Goal: Task Accomplishment & Management: Use online tool/utility

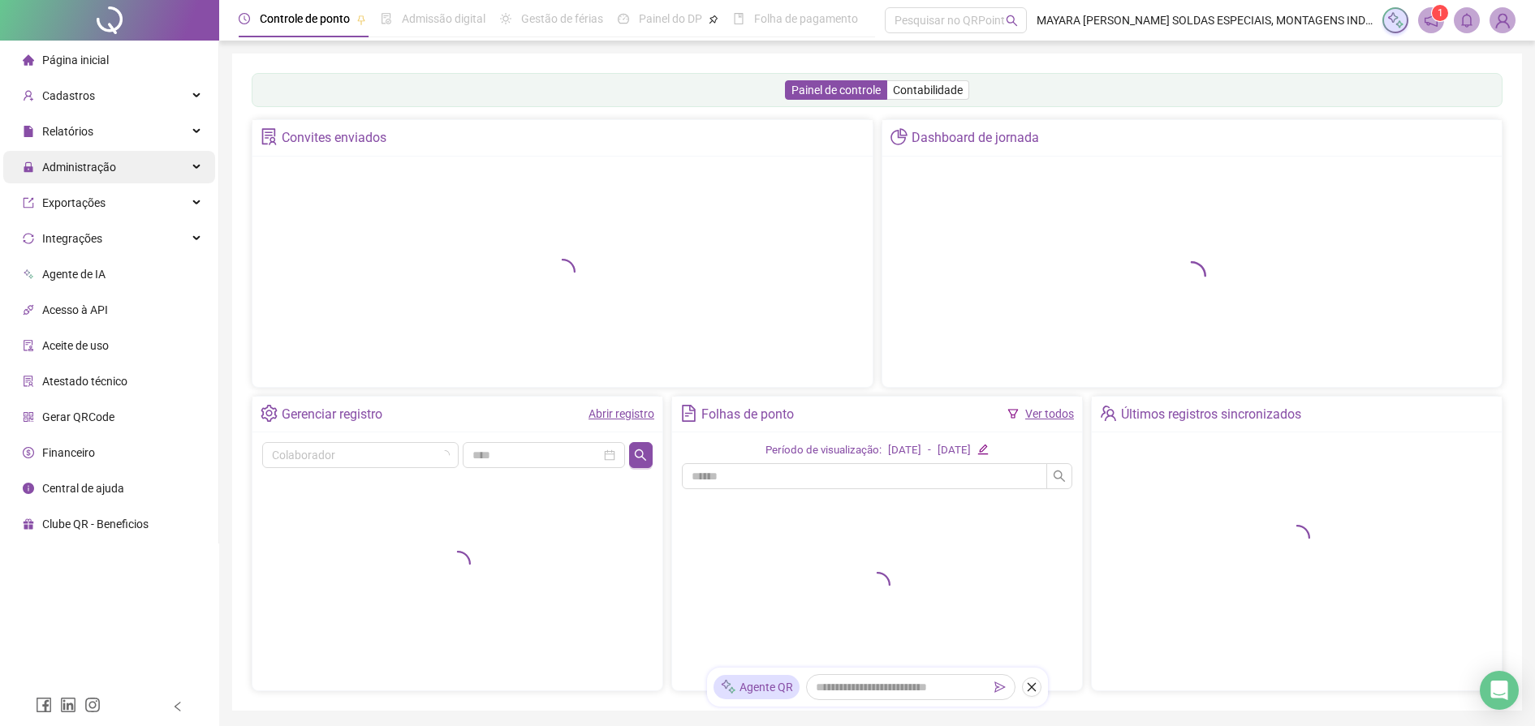
click at [116, 177] on div "Administração" at bounding box center [109, 167] width 212 height 32
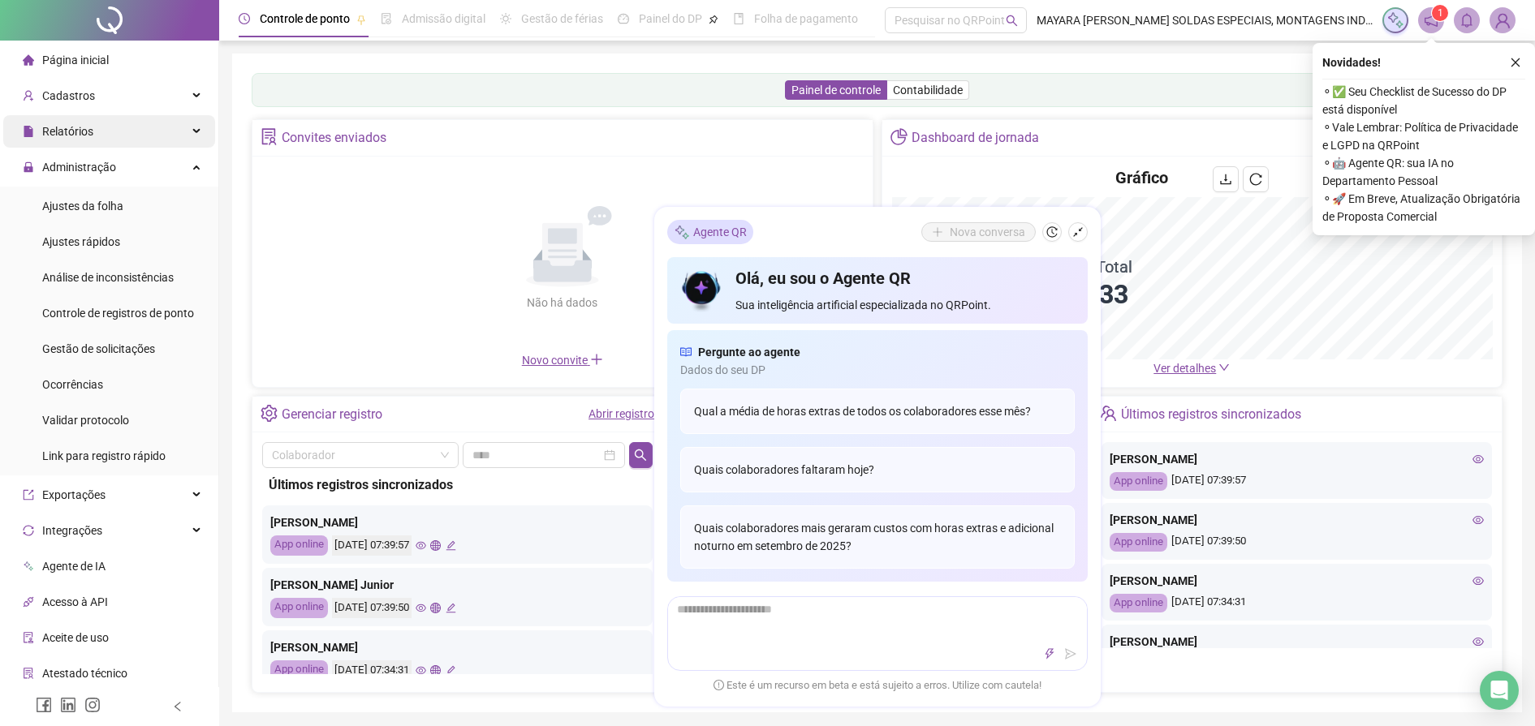
click at [119, 132] on div "Relatórios" at bounding box center [109, 131] width 212 height 32
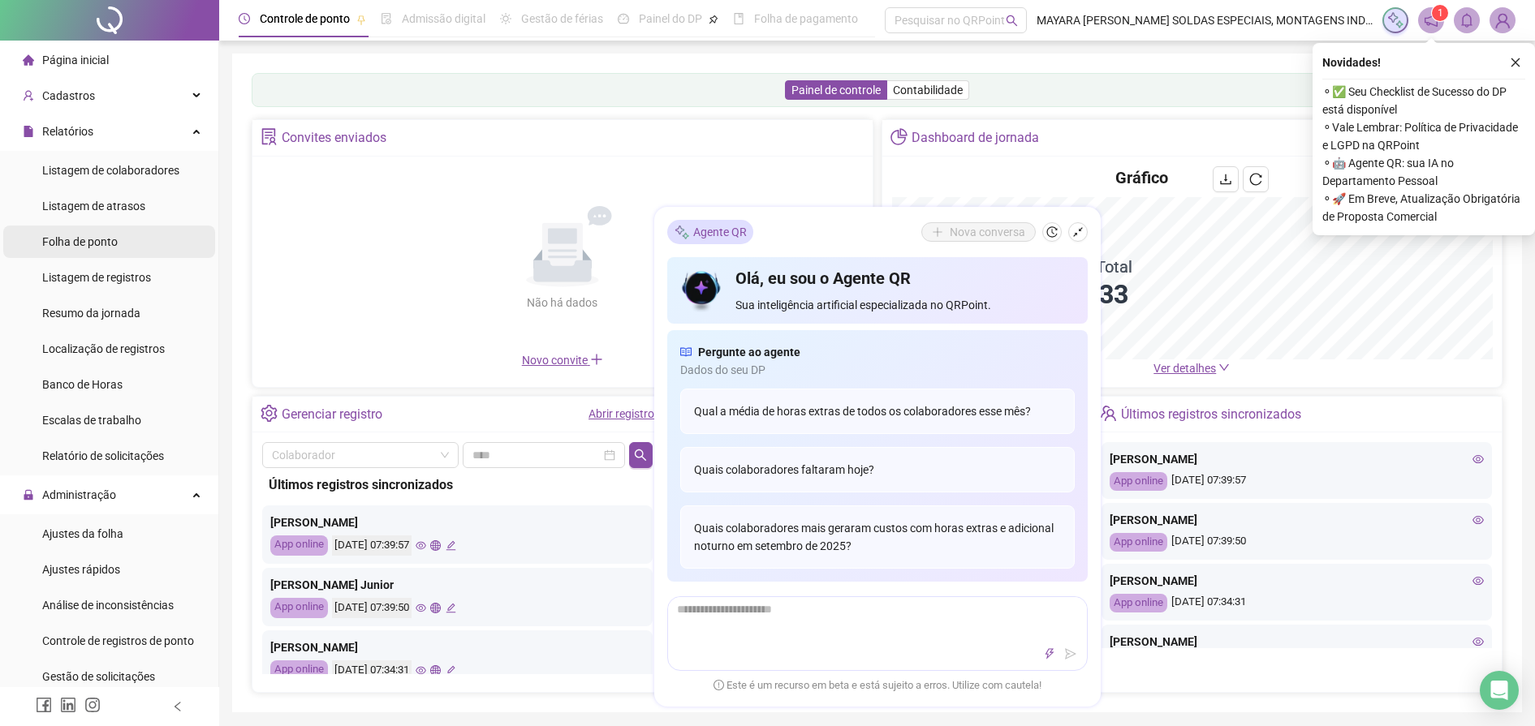
click at [120, 238] on li "Folha de ponto" at bounding box center [109, 242] width 212 height 32
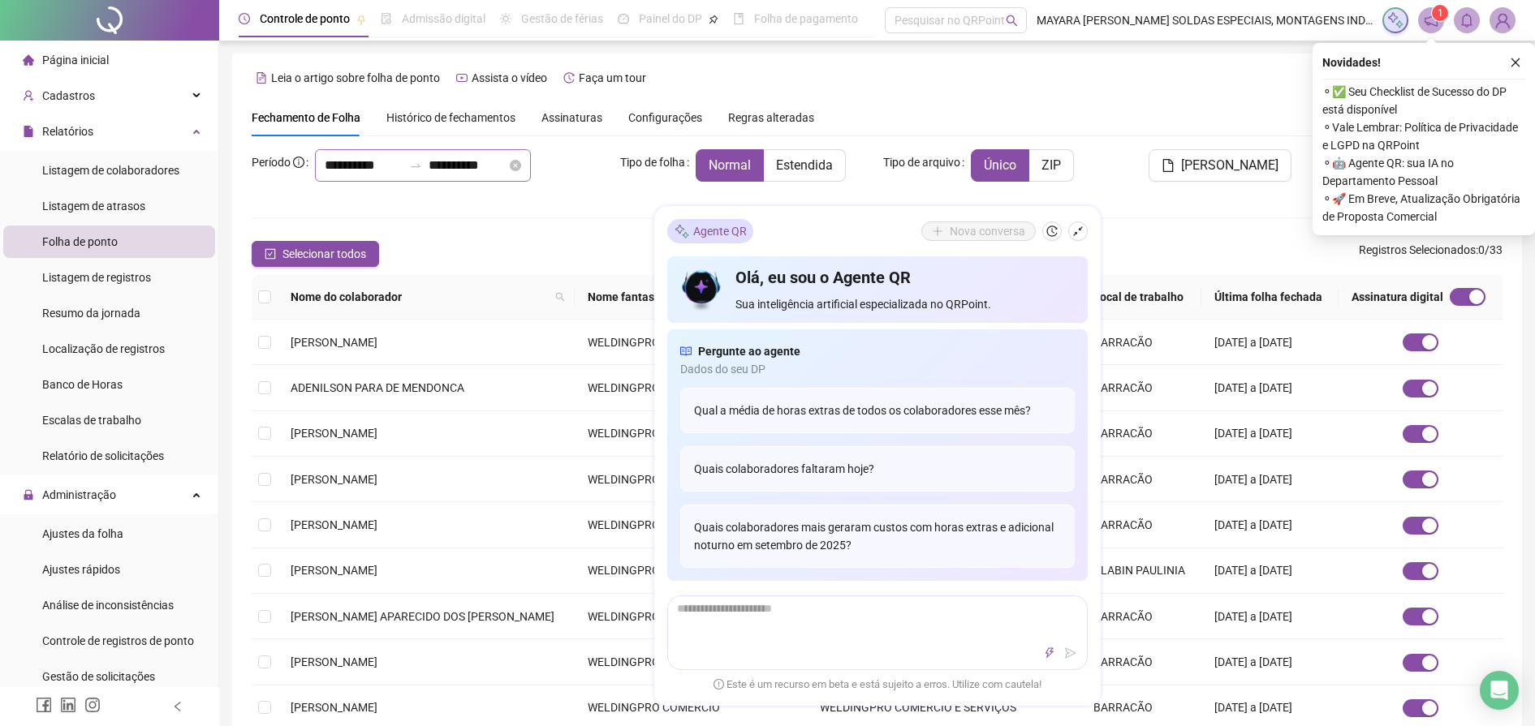
type input "**********"
click at [580, 109] on div "Assinaturas" at bounding box center [571, 118] width 61 height 18
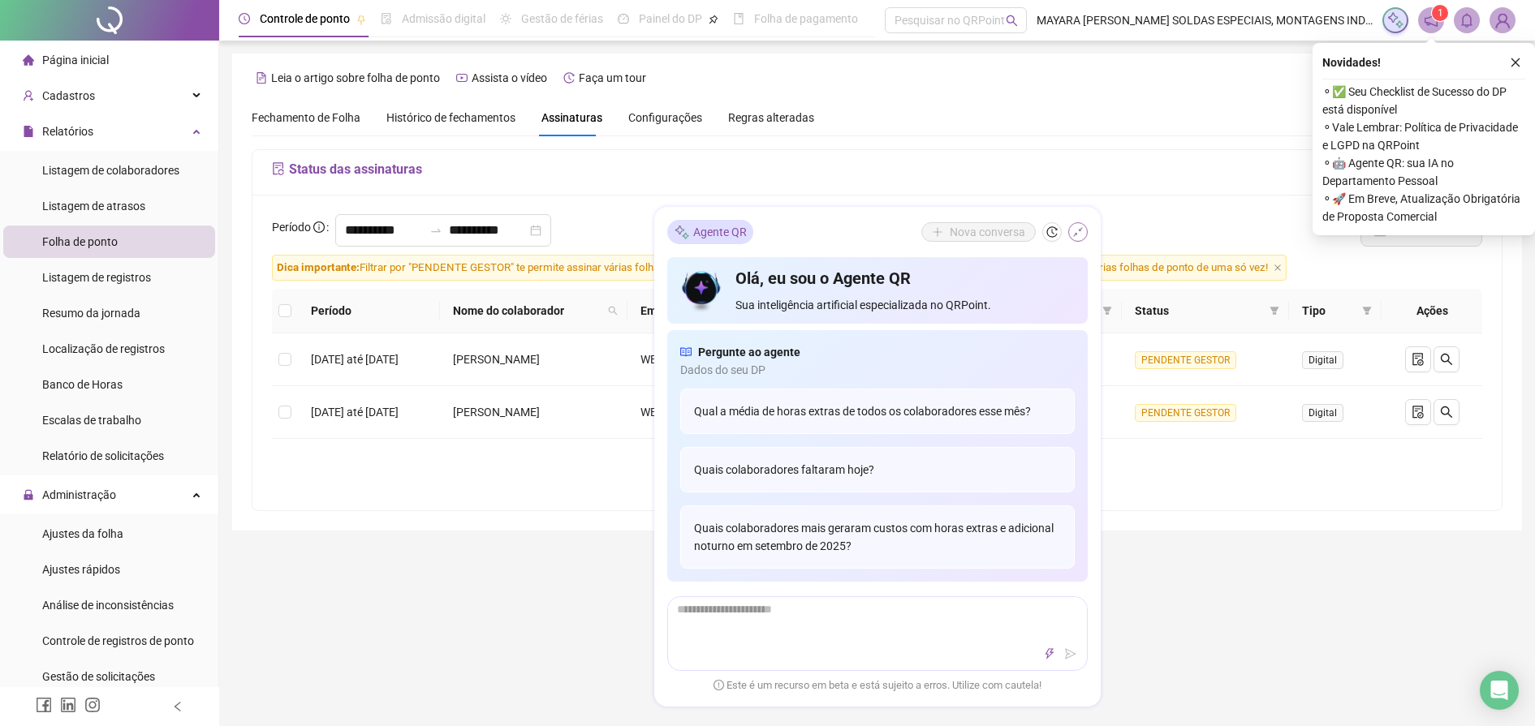
click at [1082, 231] on icon "shrink" at bounding box center [1077, 231] width 11 height 11
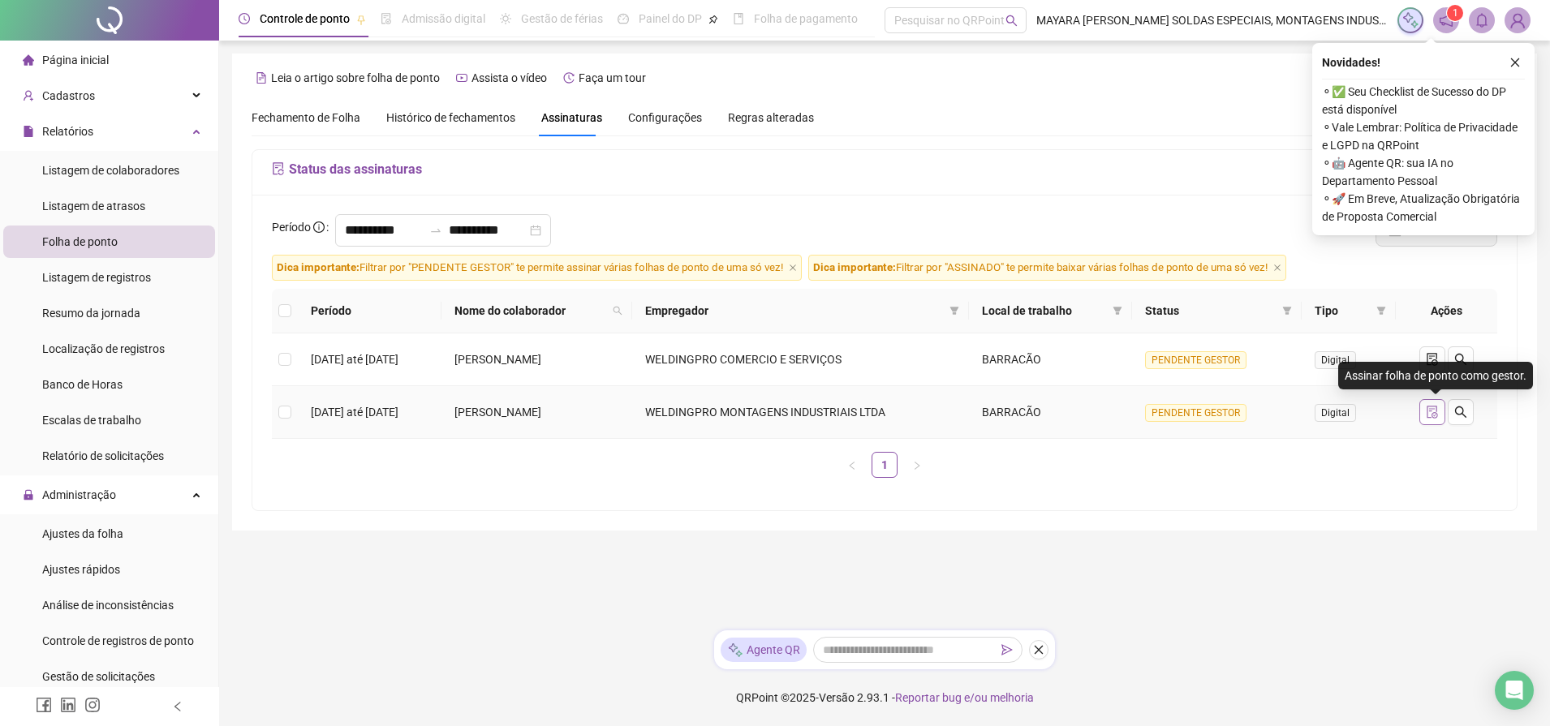
click at [1427, 415] on button "button" at bounding box center [1433, 412] width 26 height 26
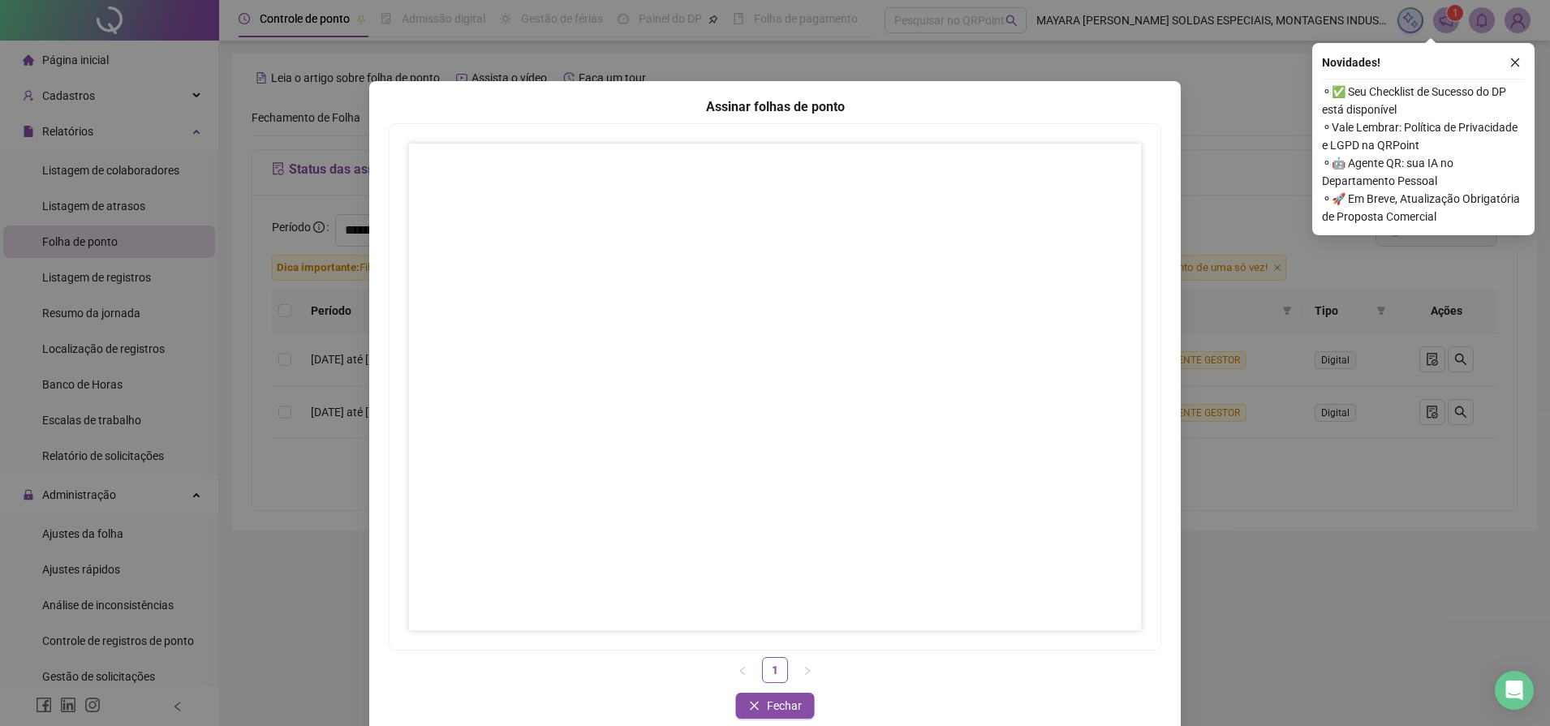
scroll to position [28, 0]
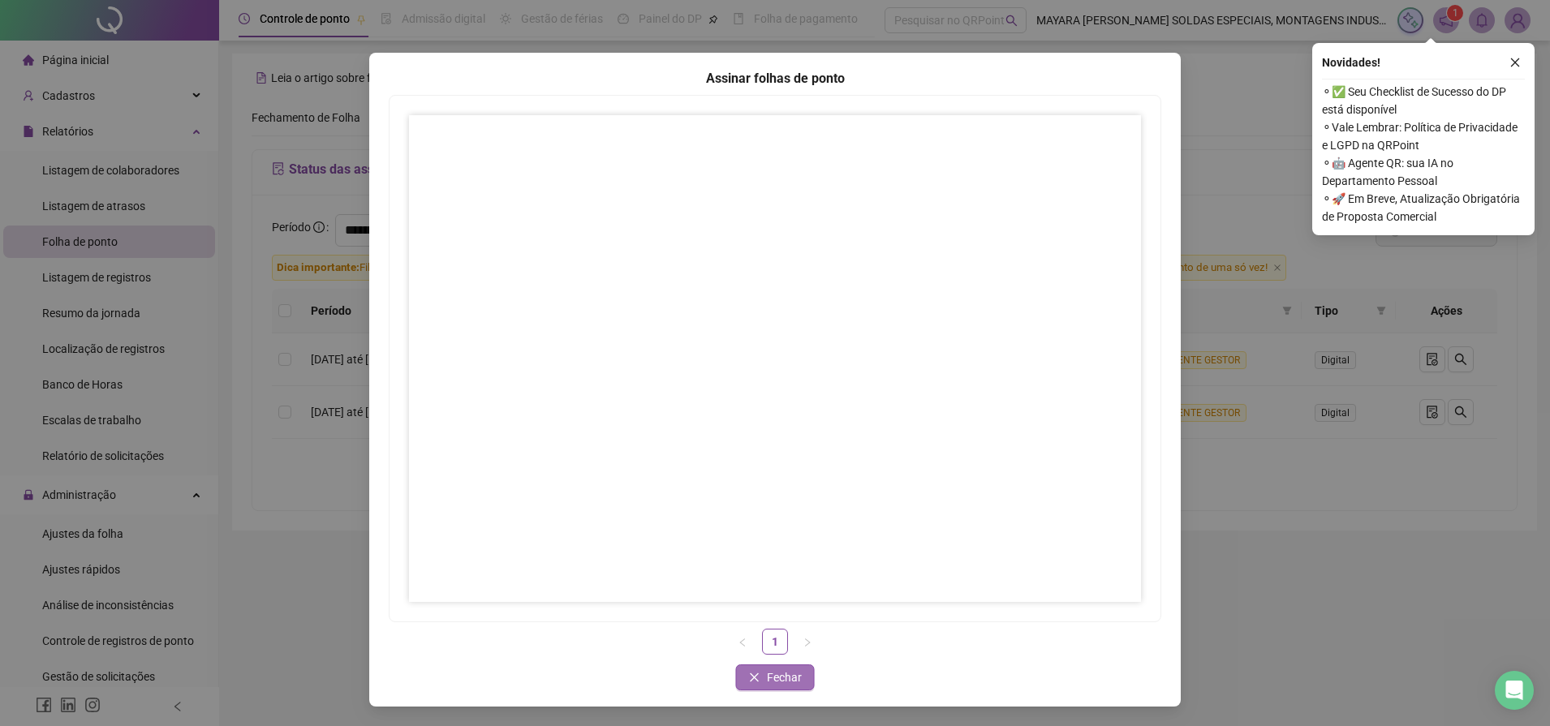
click at [767, 672] on span "Fechar" at bounding box center [784, 678] width 35 height 18
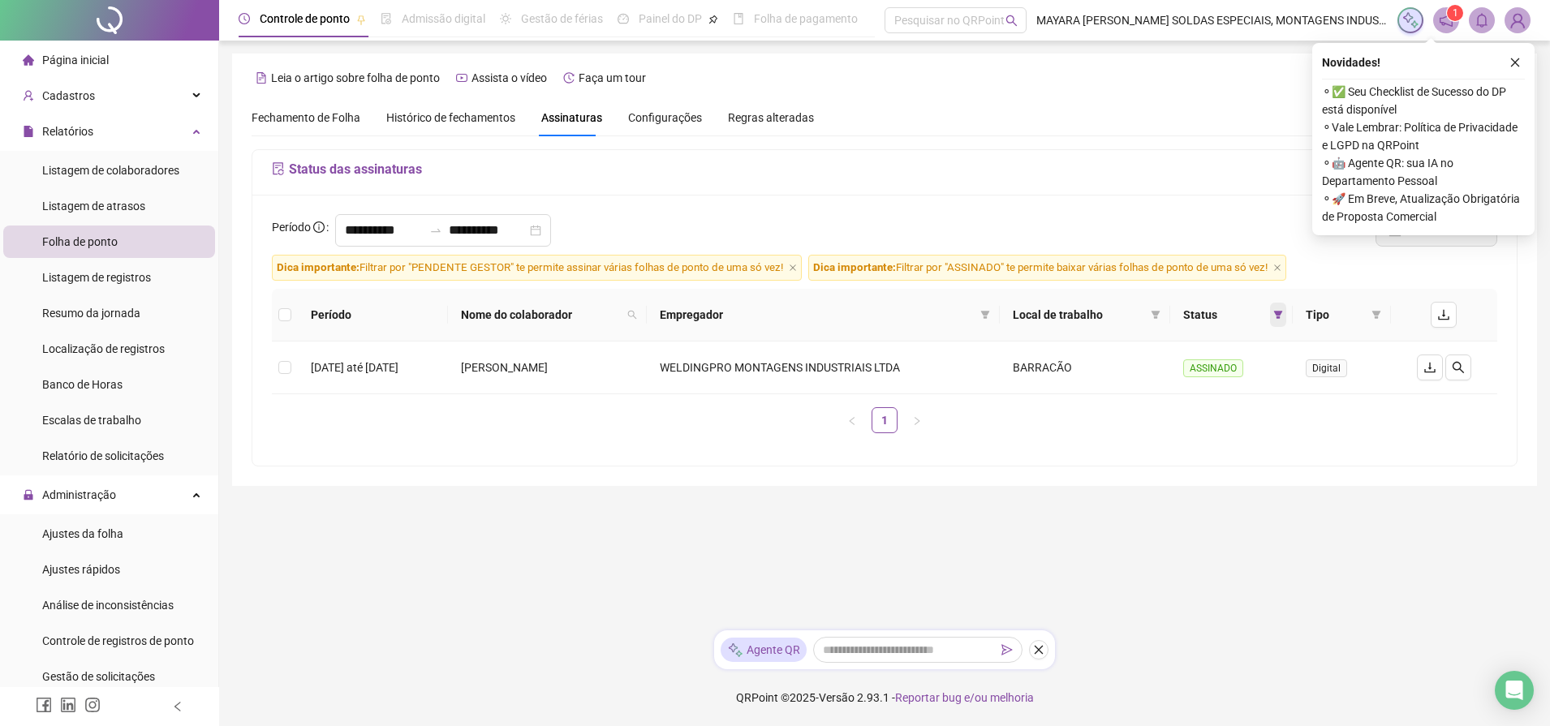
click at [1283, 315] on icon "filter" at bounding box center [1278, 315] width 10 height 10
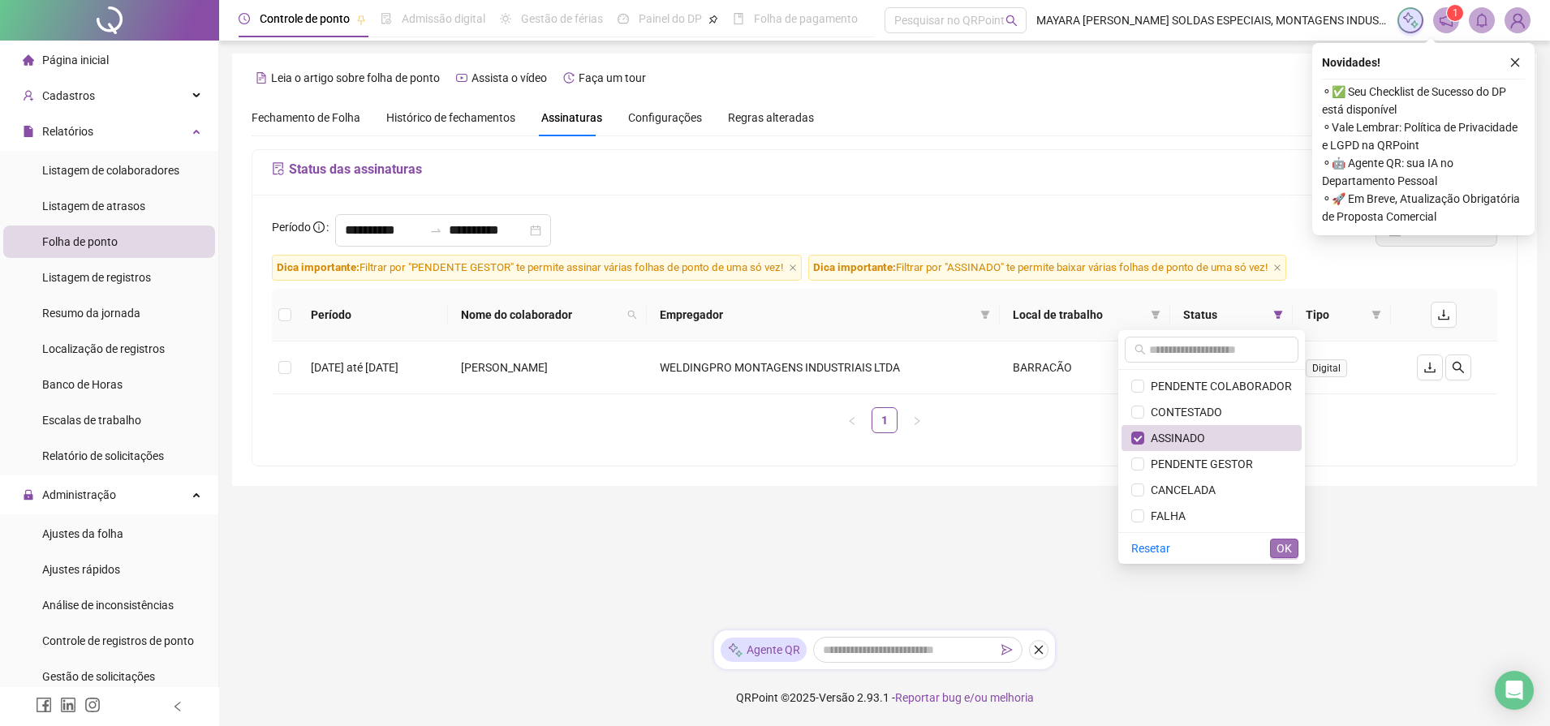
click at [1280, 558] on button "OK" at bounding box center [1284, 548] width 28 height 19
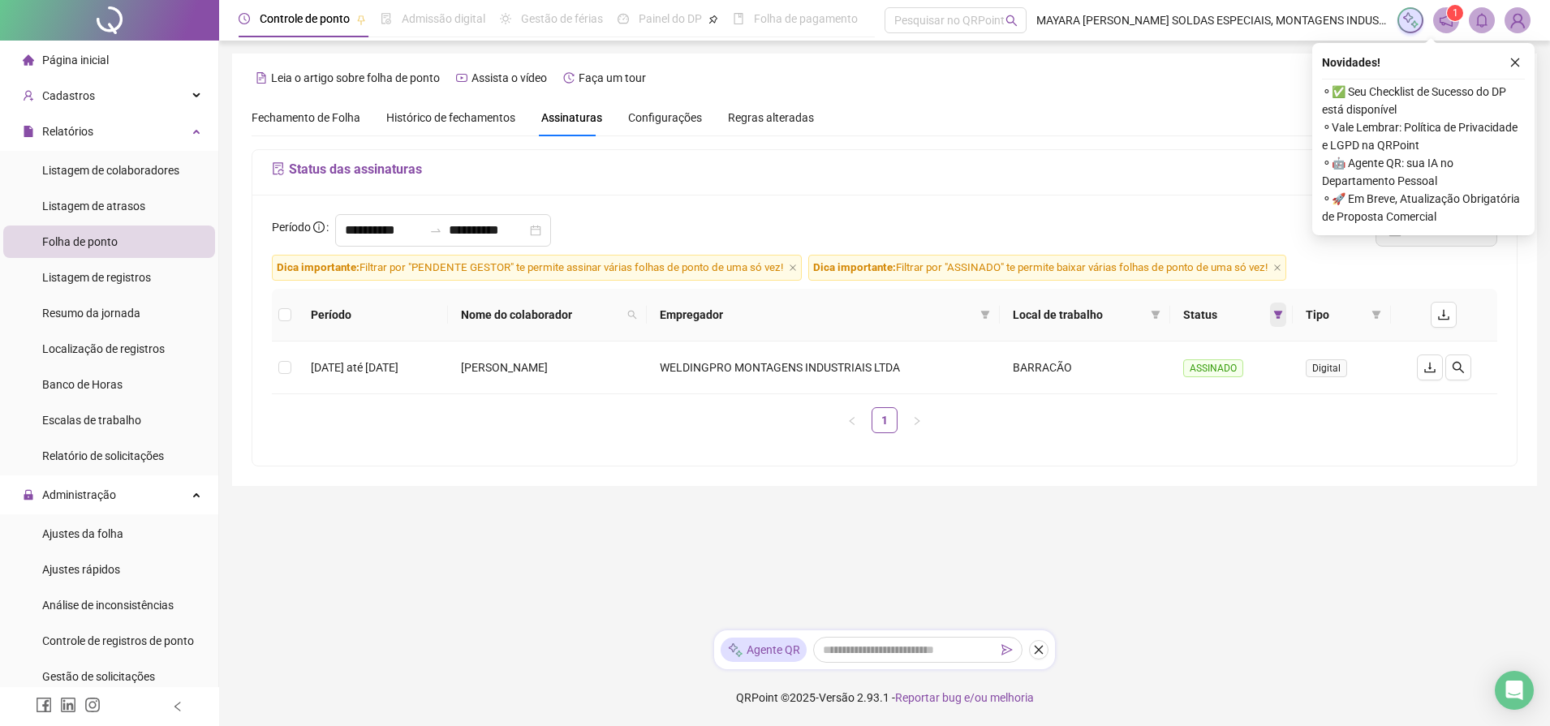
click at [1286, 321] on span at bounding box center [1278, 315] width 16 height 24
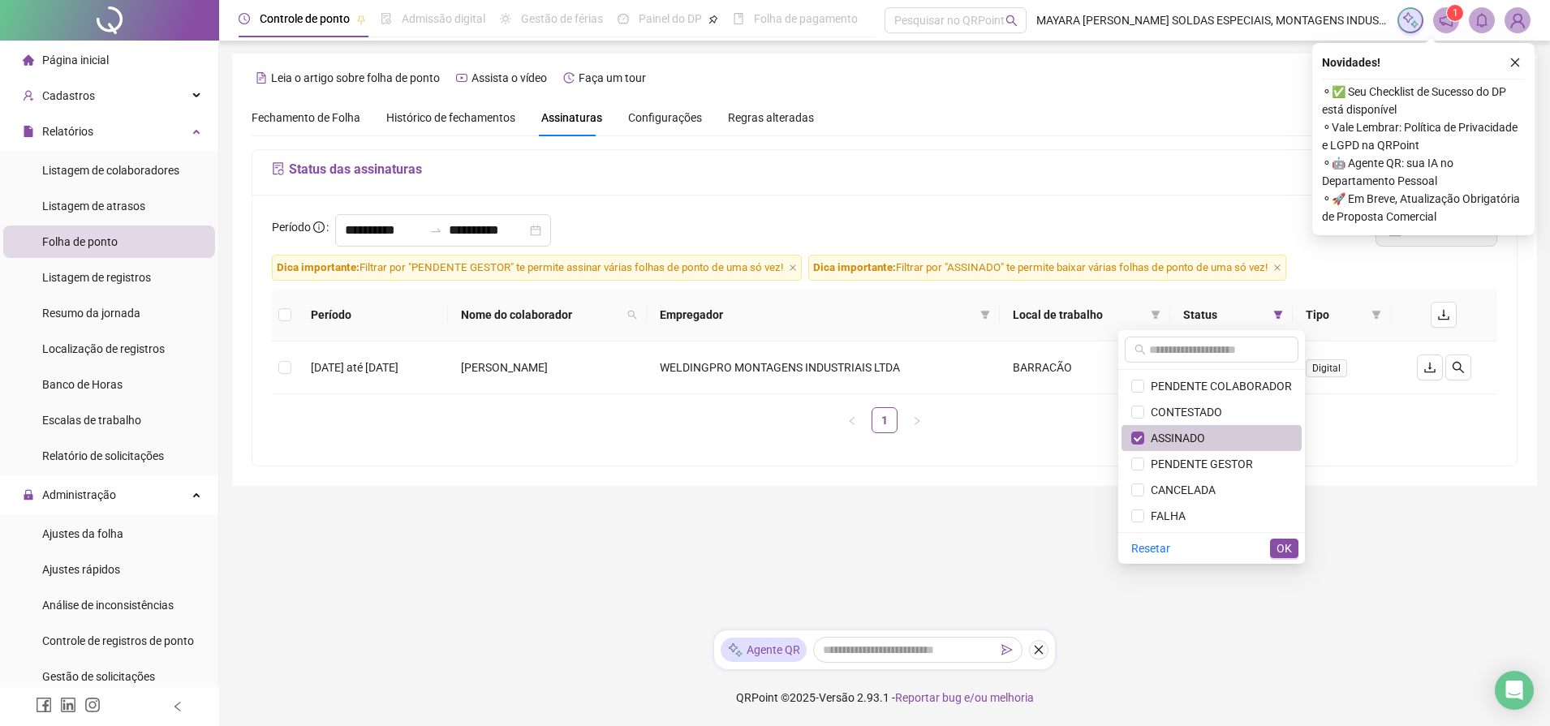
click at [1205, 434] on span "ASSINADO" at bounding box center [1174, 438] width 61 height 13
click at [1209, 459] on span "PENDENTE GESTOR" at bounding box center [1198, 464] width 109 height 13
click at [1282, 556] on span "OK" at bounding box center [1284, 549] width 15 height 18
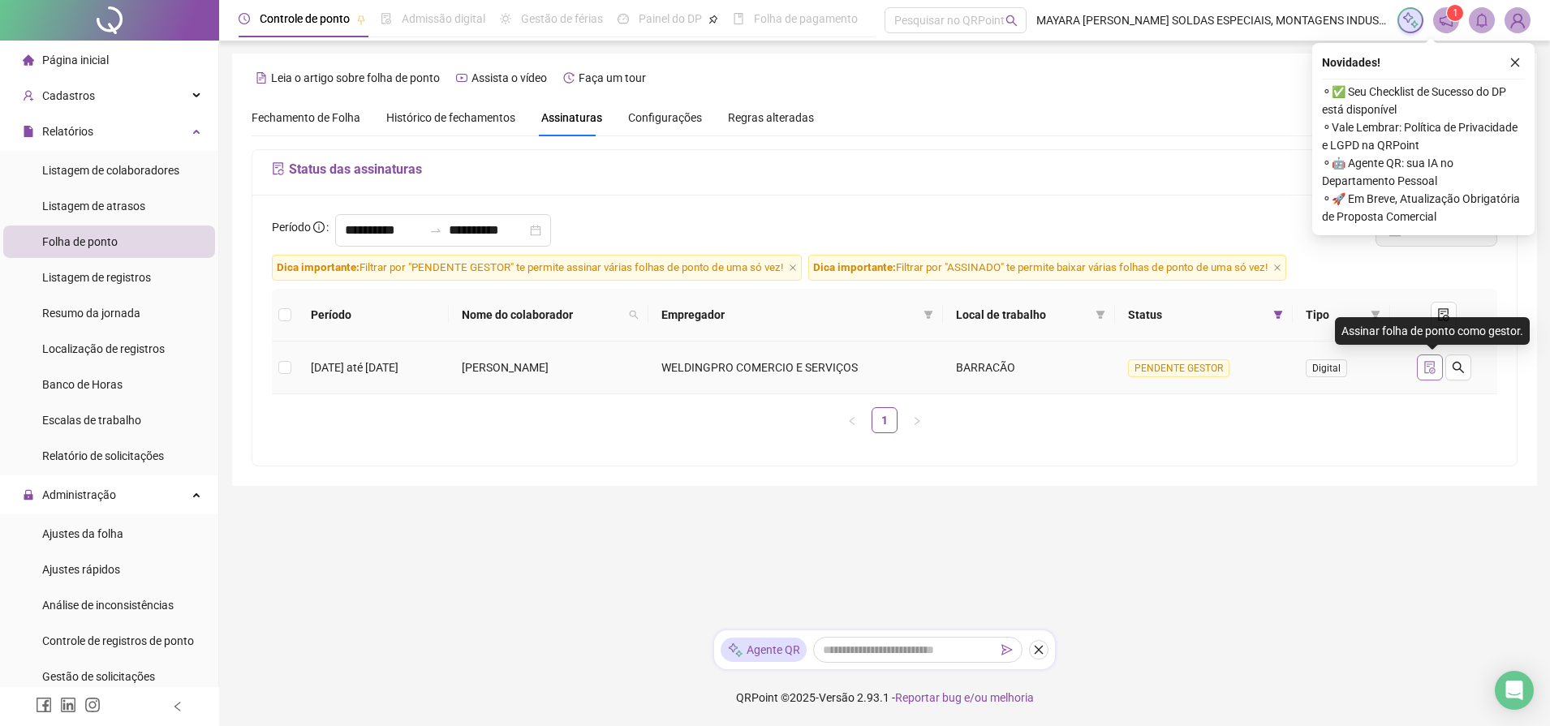
click at [1433, 366] on icon "file-done" at bounding box center [1430, 367] width 13 height 13
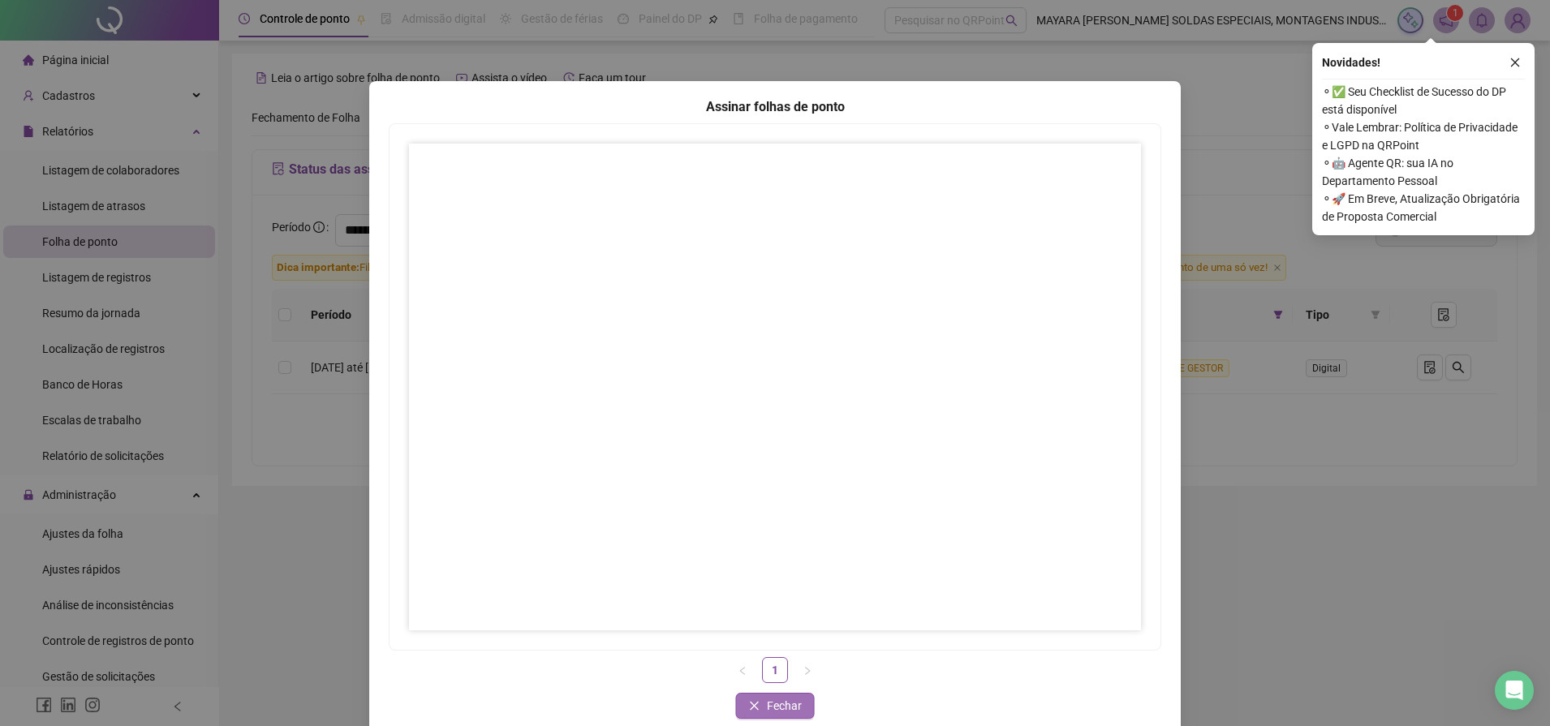
click at [792, 698] on span "Fechar" at bounding box center [784, 706] width 35 height 18
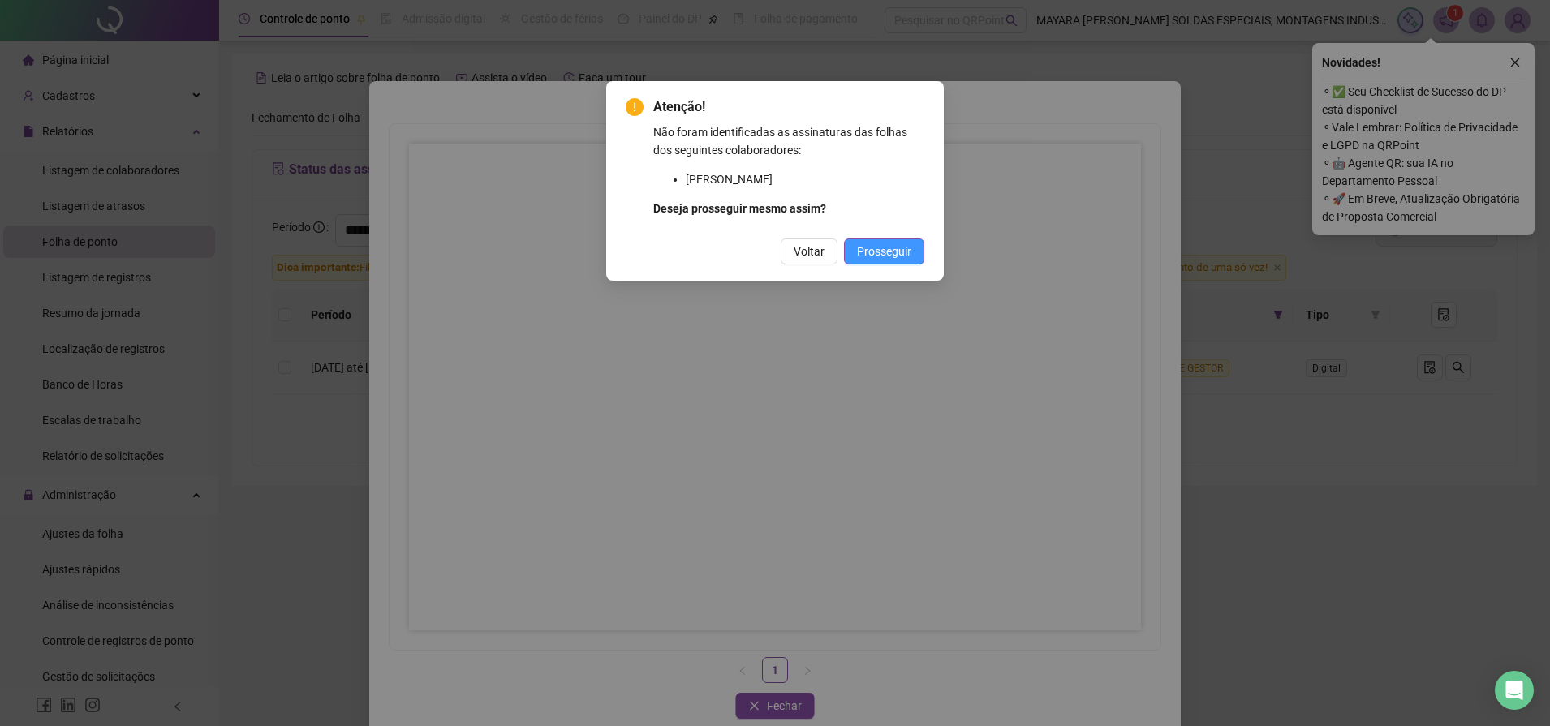
click at [881, 252] on span "Prosseguir" at bounding box center [884, 252] width 54 height 18
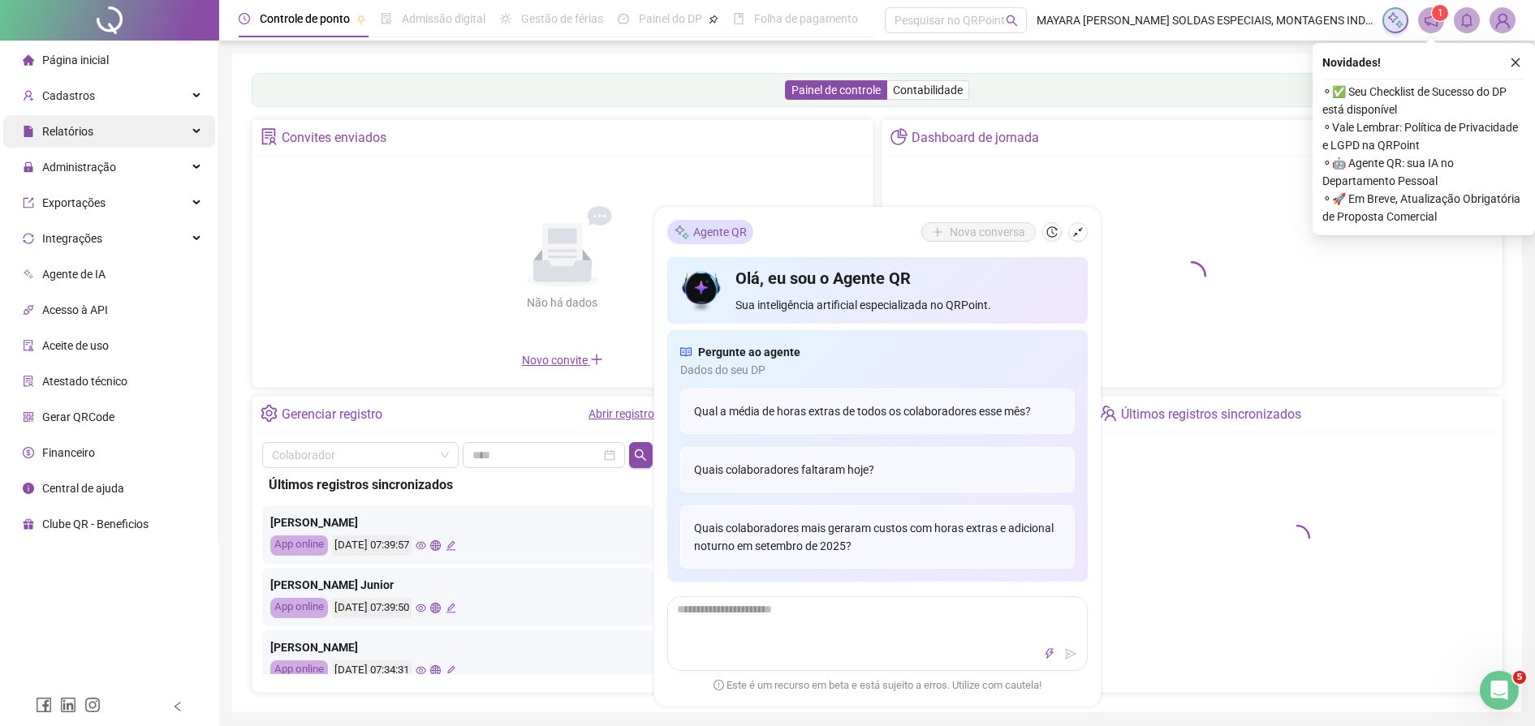
click at [113, 136] on div "Relatórios" at bounding box center [109, 131] width 212 height 32
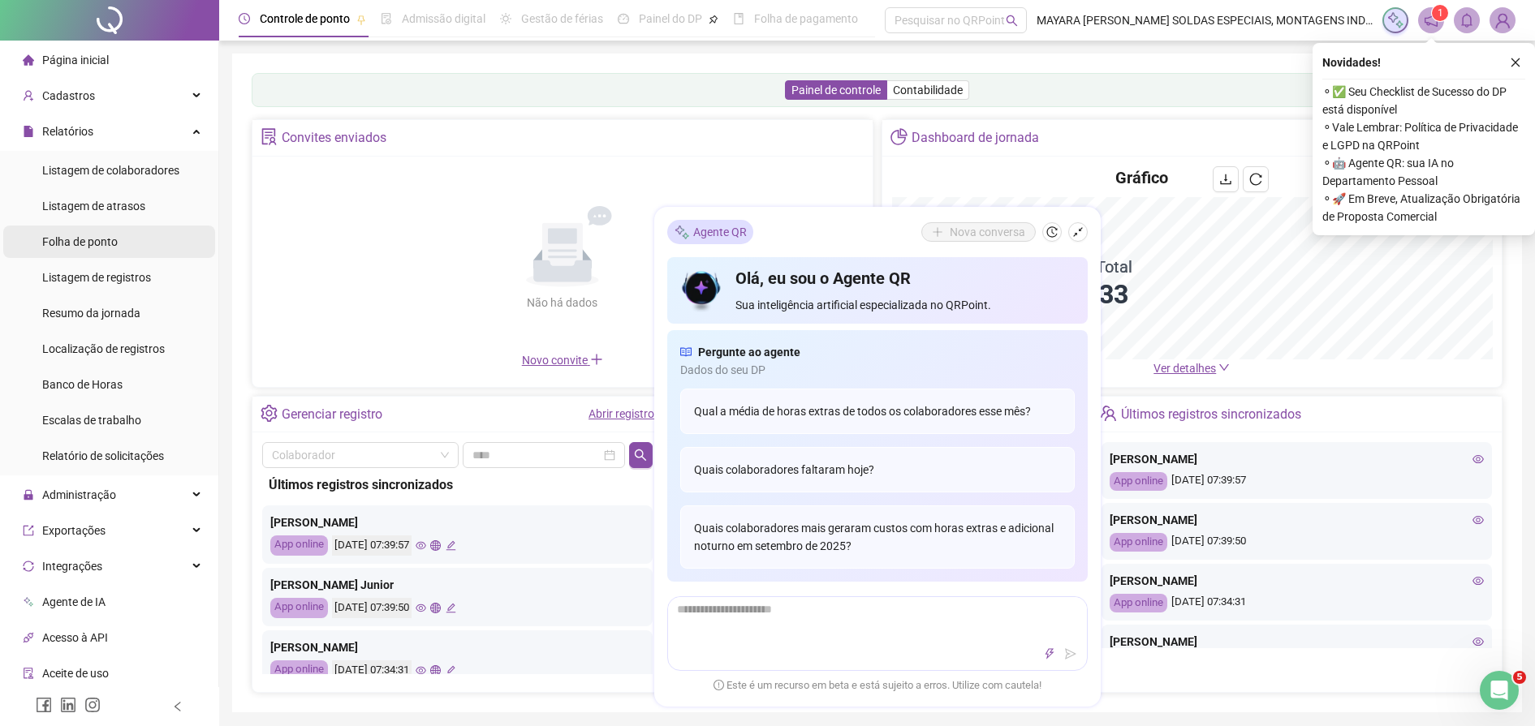
click at [120, 243] on li "Folha de ponto" at bounding box center [109, 242] width 212 height 32
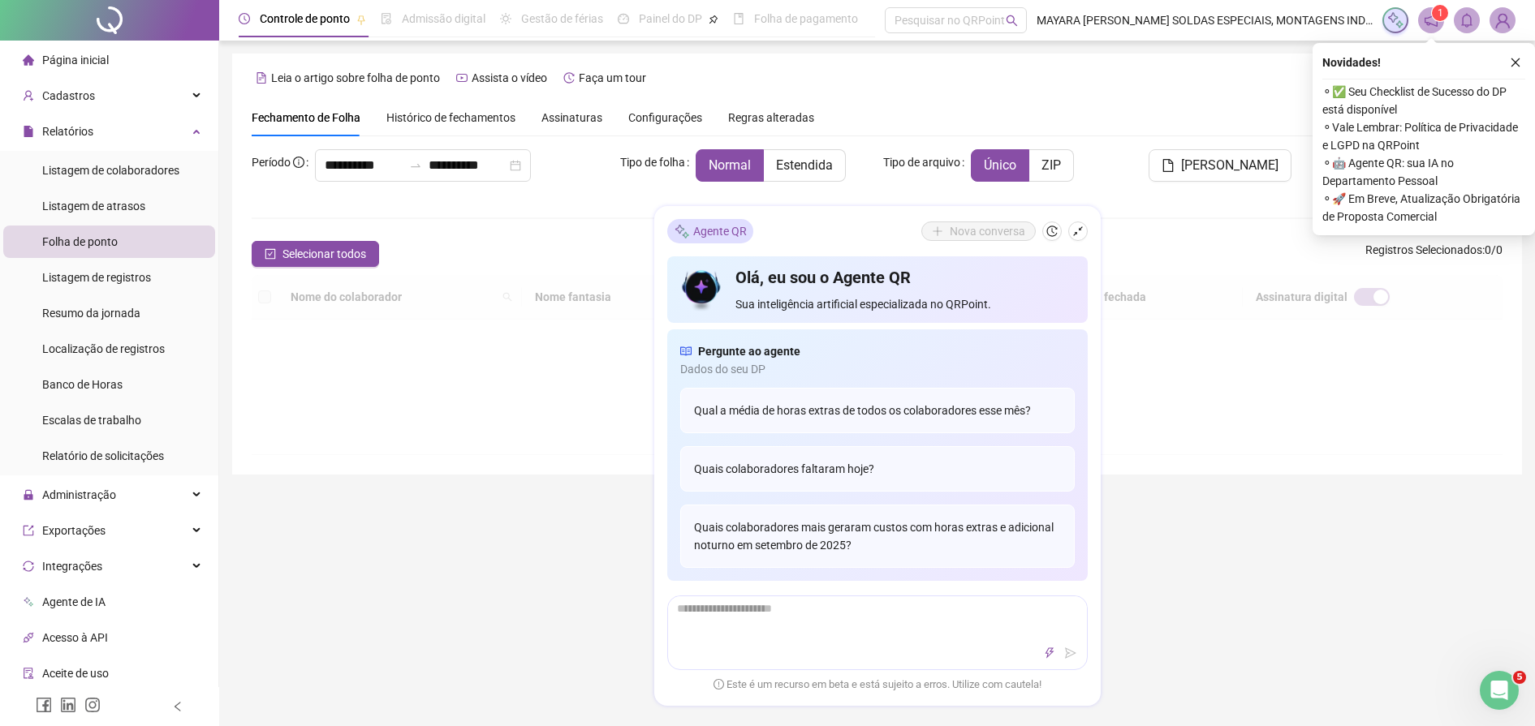
type input "**********"
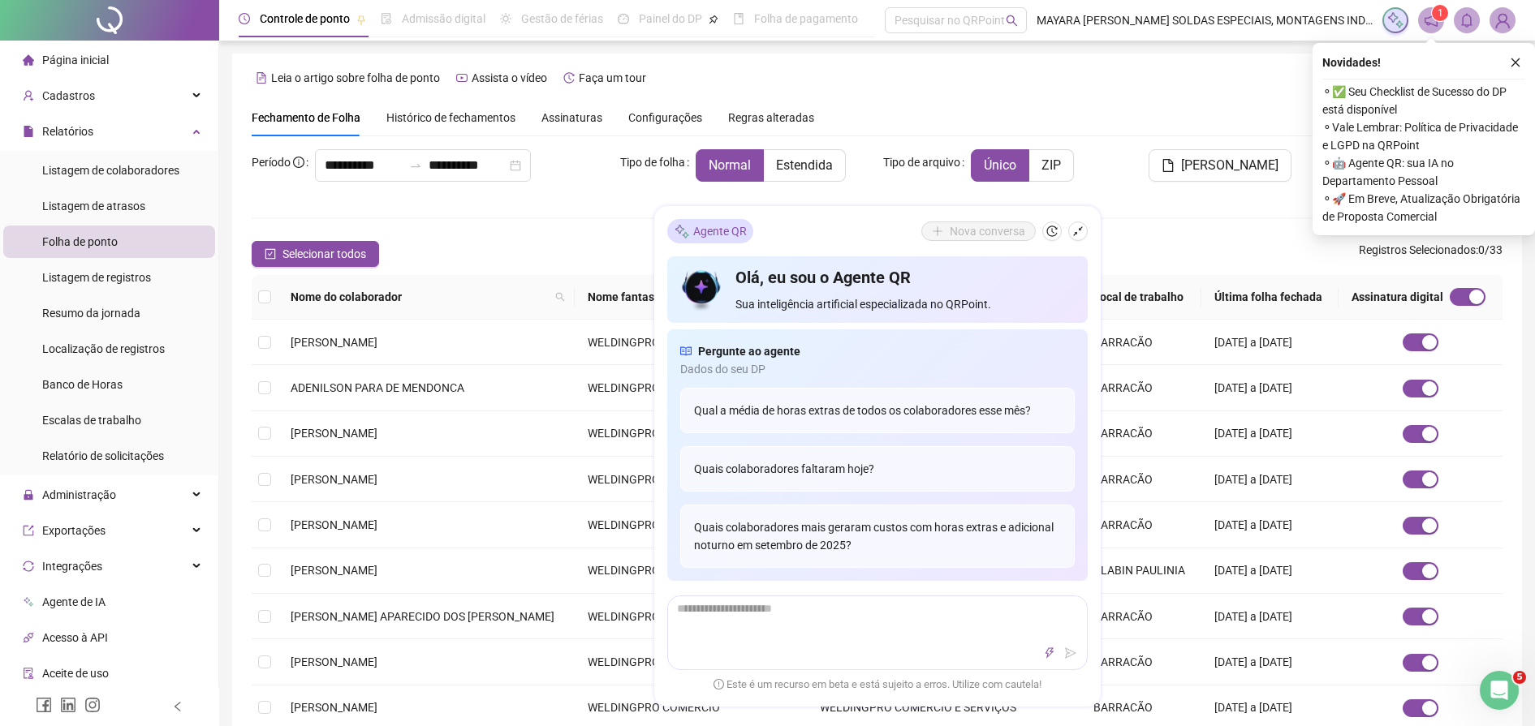
click at [1067, 227] on div "Nova conversa" at bounding box center [1004, 231] width 166 height 19
click at [1078, 234] on icon "shrink" at bounding box center [1077, 231] width 11 height 11
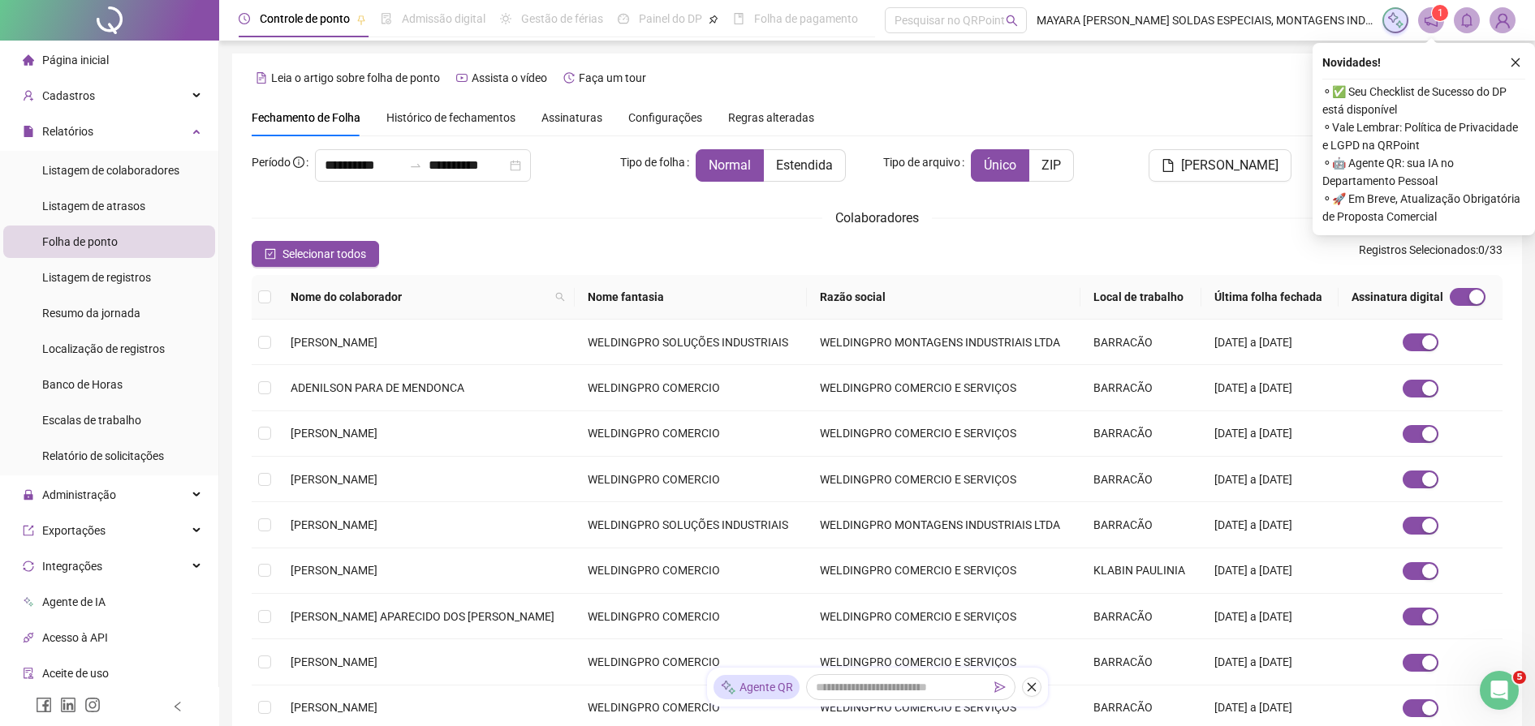
click at [567, 120] on span "Assinaturas" at bounding box center [571, 117] width 61 height 11
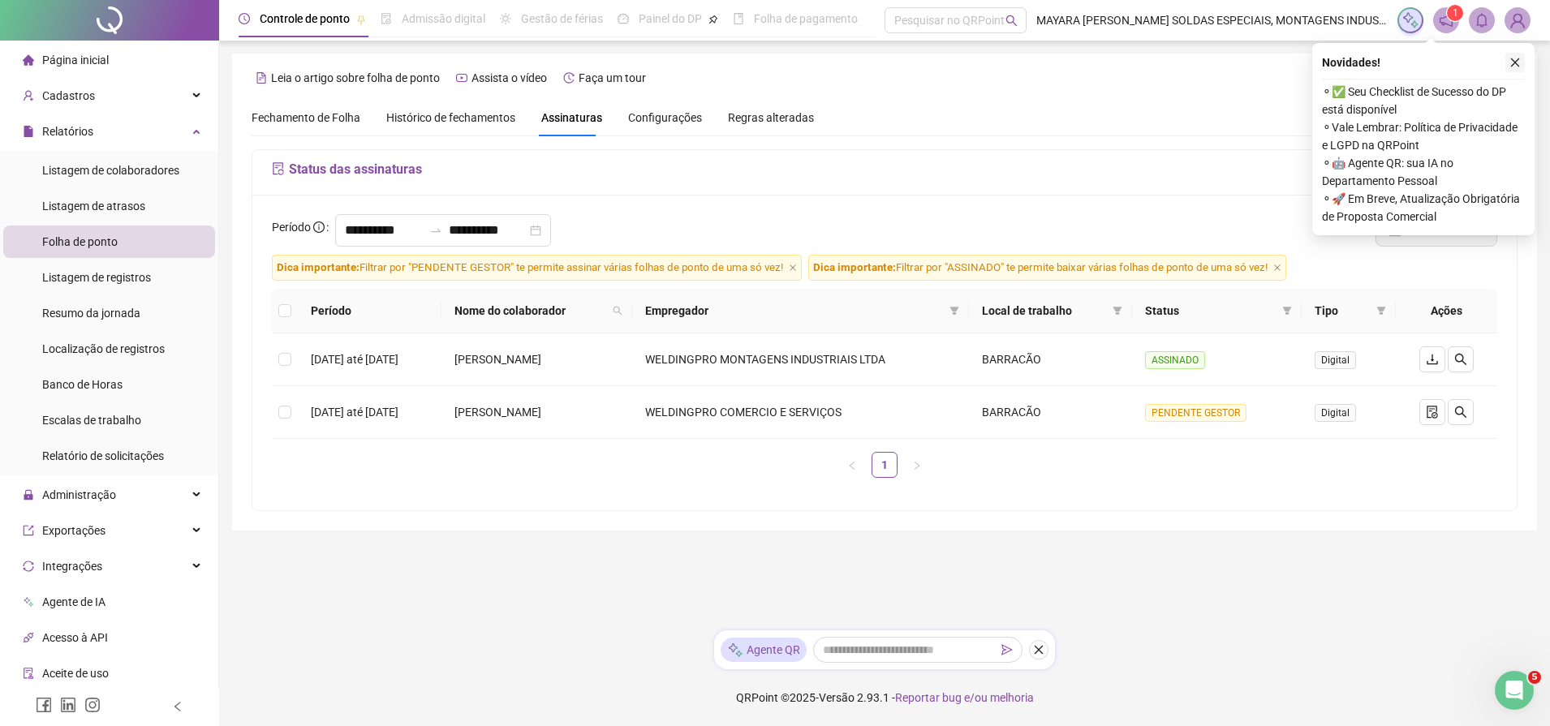
click at [1515, 63] on icon "close" at bounding box center [1515, 62] width 9 height 9
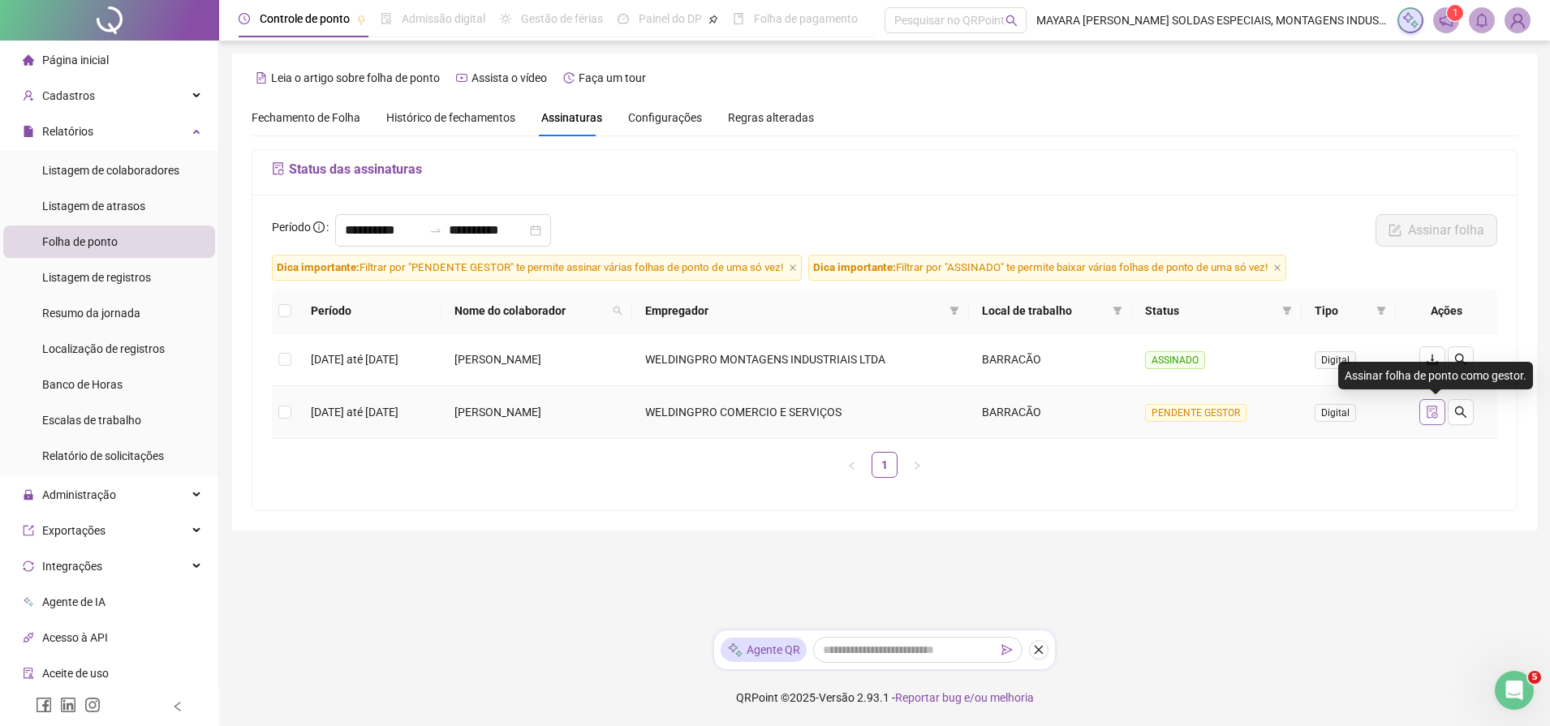
click at [1434, 403] on button "button" at bounding box center [1433, 412] width 26 height 26
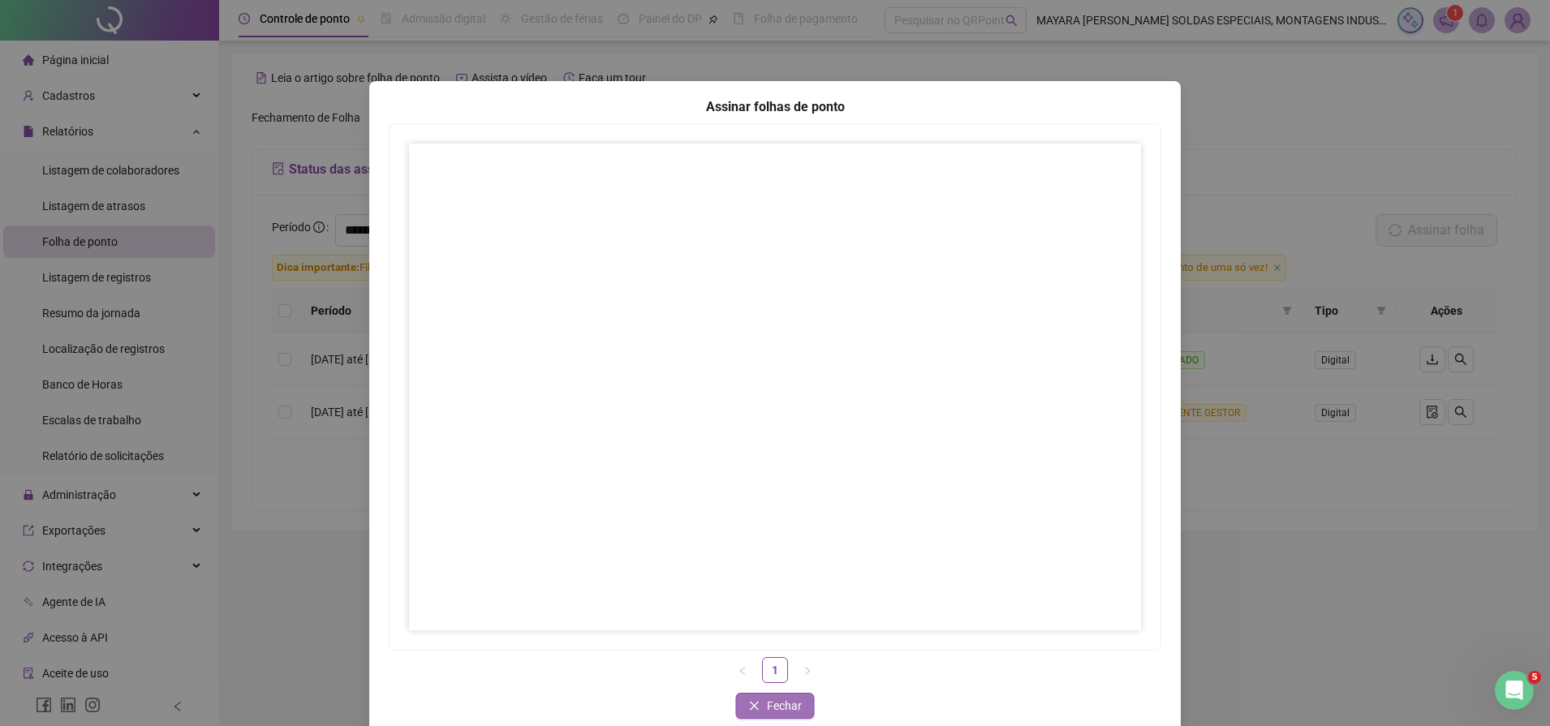
click at [755, 697] on button "Fechar" at bounding box center [775, 706] width 79 height 26
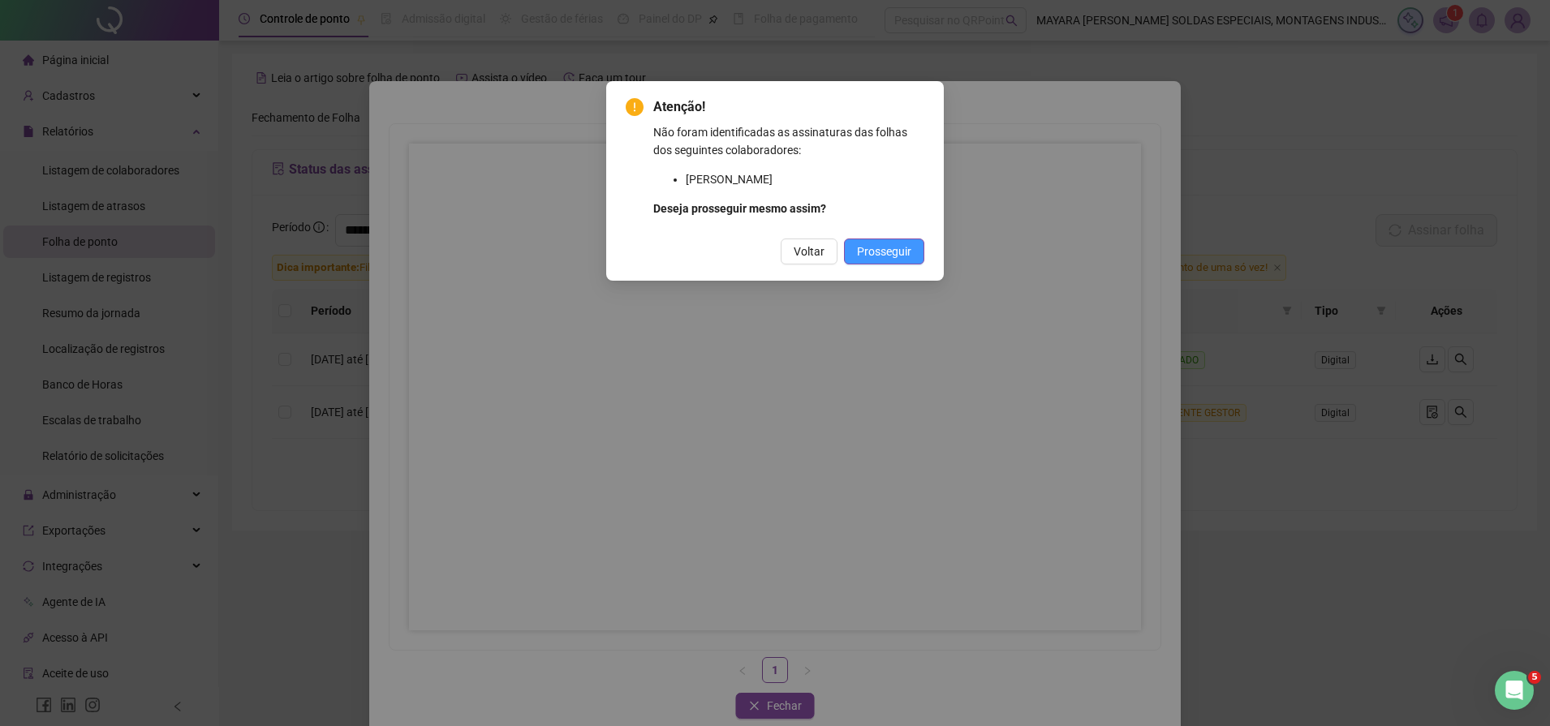
click at [893, 247] on span "Prosseguir" at bounding box center [884, 252] width 54 height 18
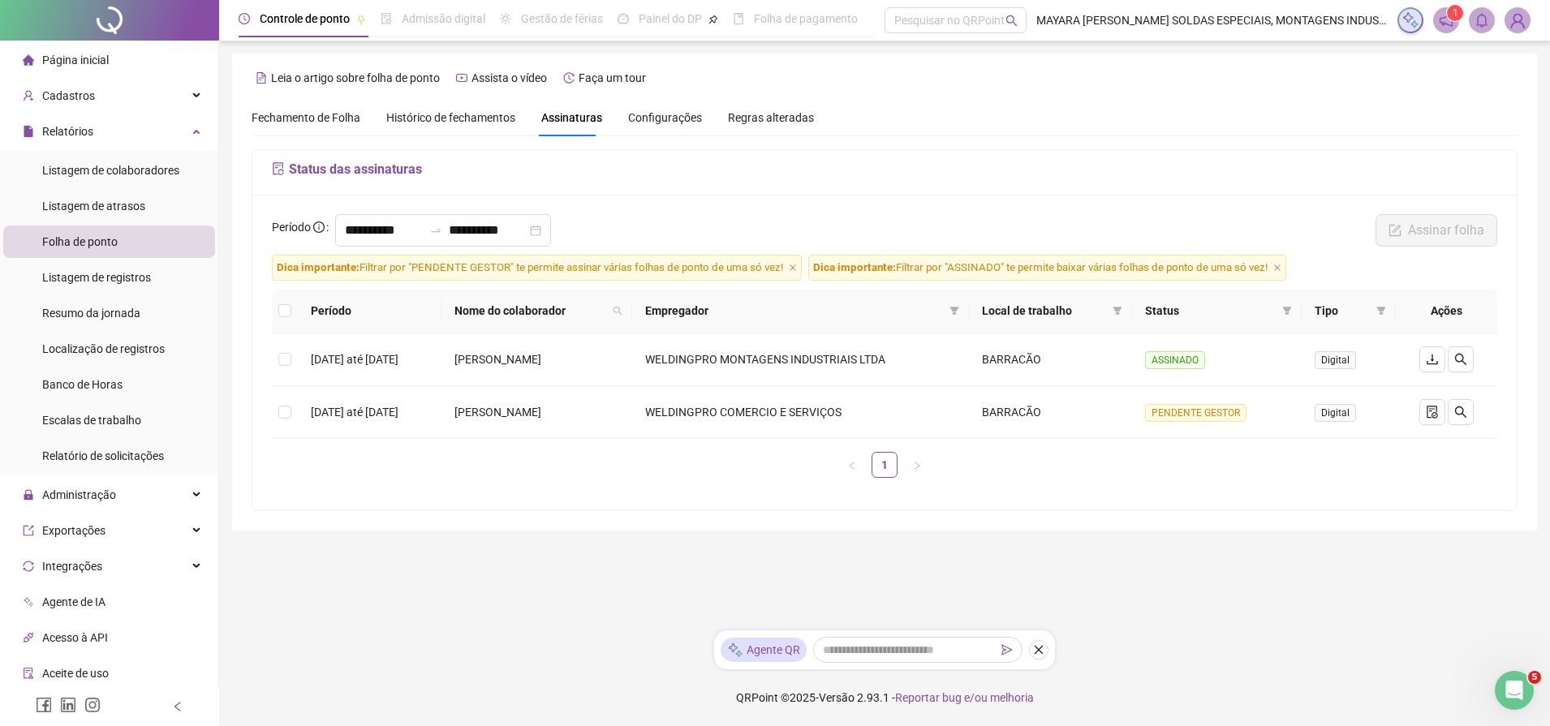
click at [882, 521] on div "**********" at bounding box center [884, 292] width 1305 height 477
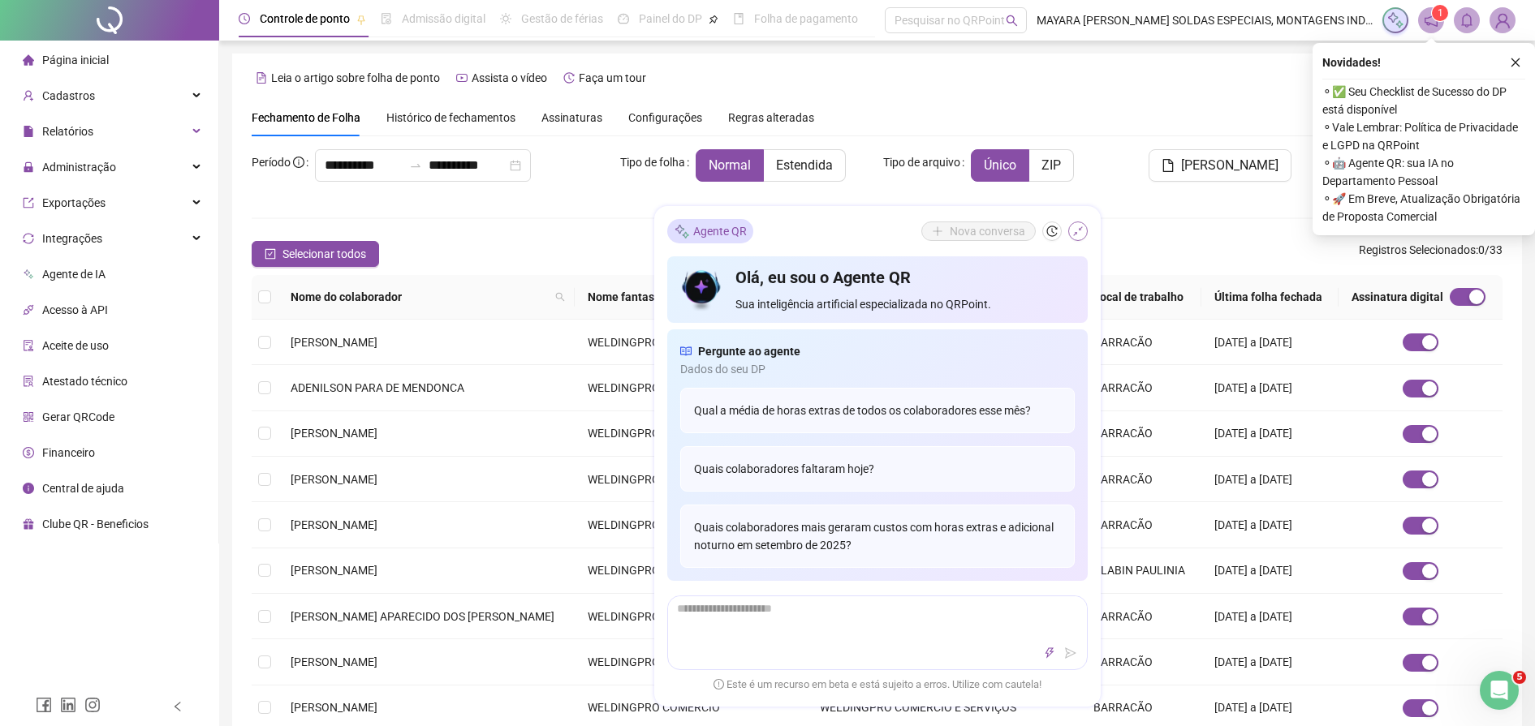
click at [1073, 227] on icon "shrink" at bounding box center [1077, 231] width 11 height 11
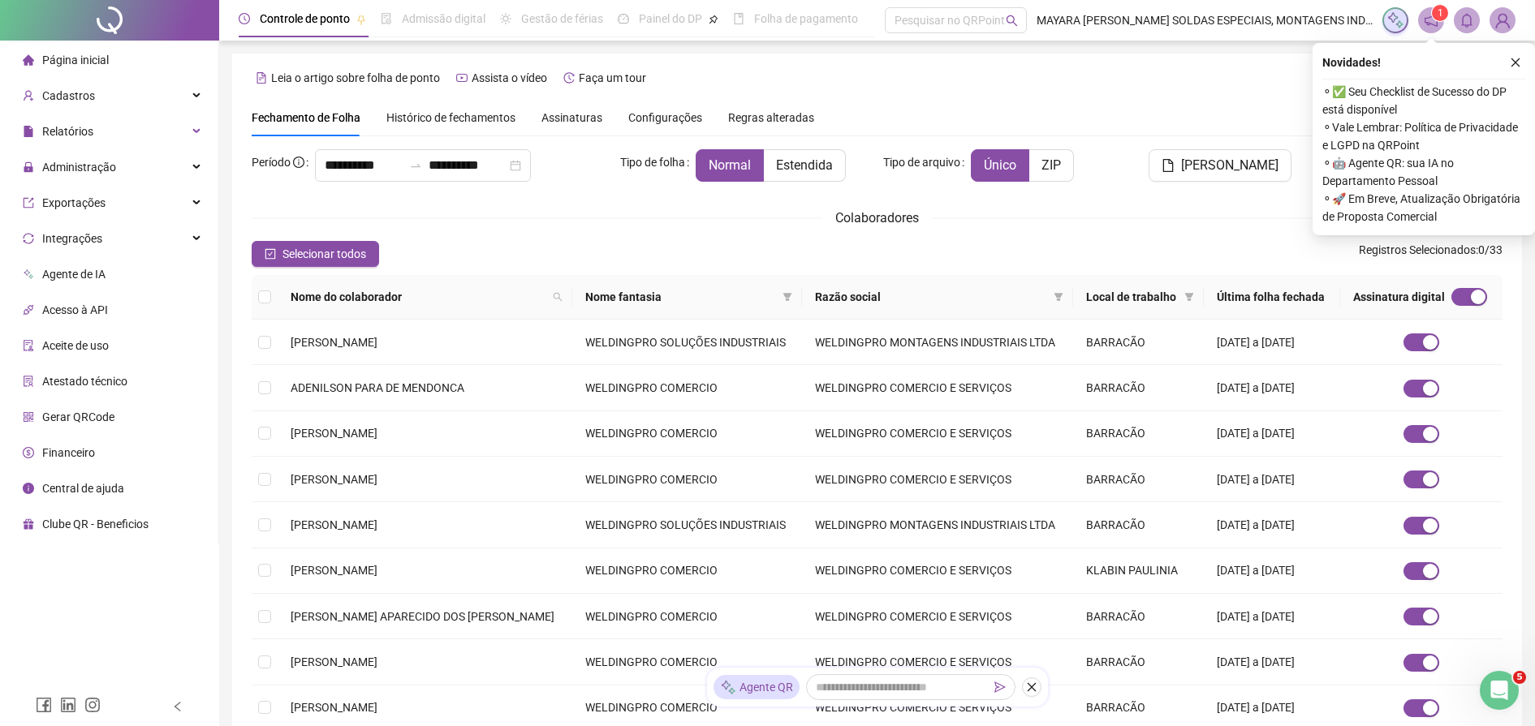
click at [571, 125] on div "Assinaturas" at bounding box center [571, 118] width 61 height 18
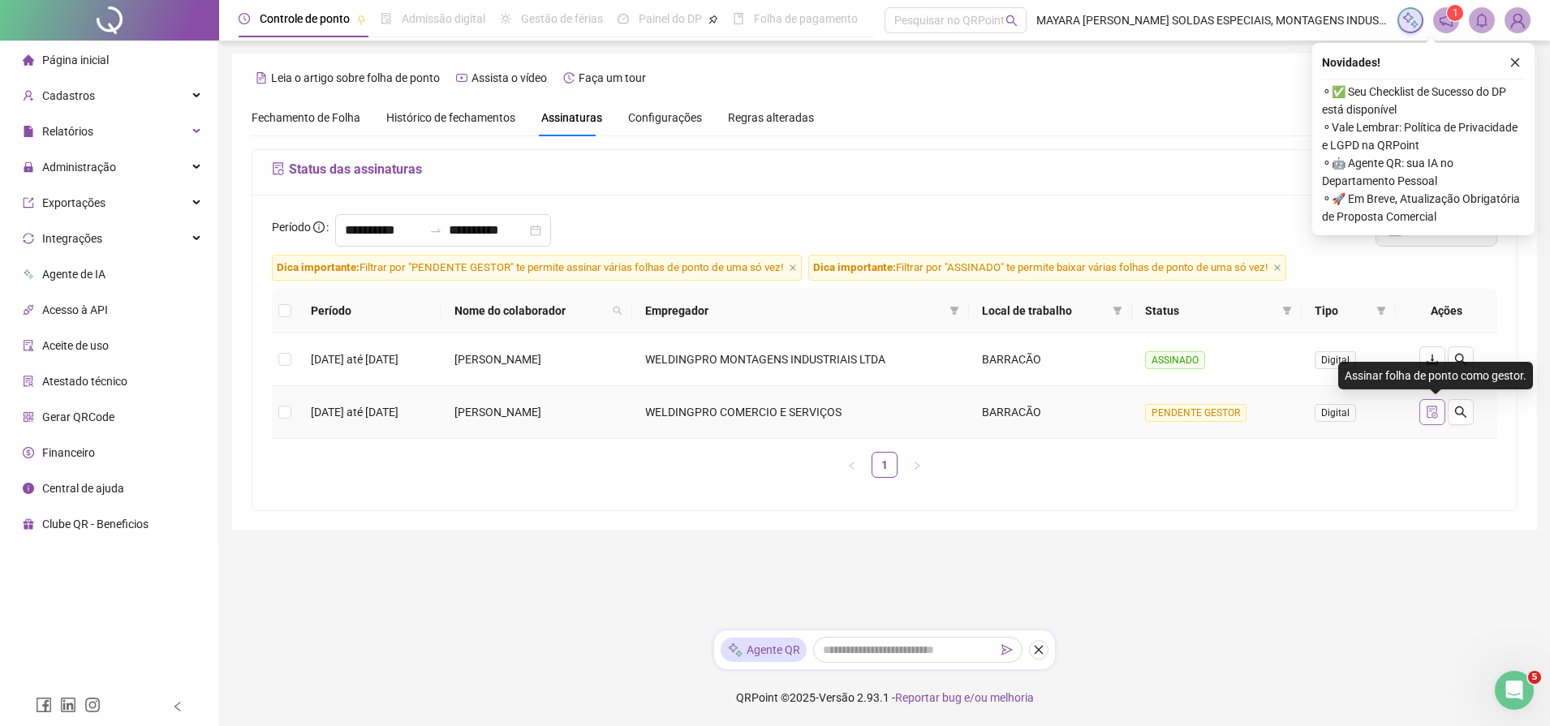
click at [1431, 410] on icon "file-done" at bounding box center [1432, 412] width 11 height 13
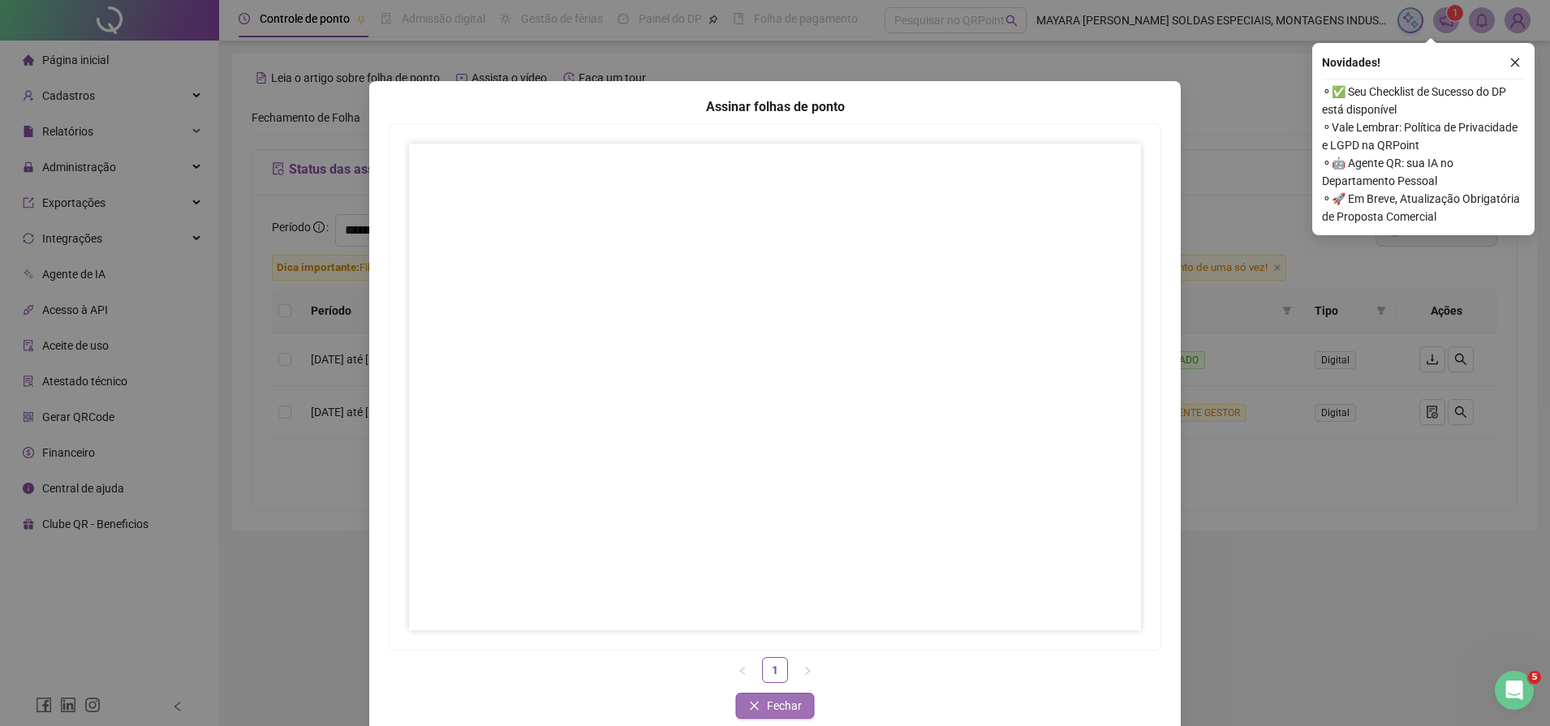
click at [783, 707] on span "Fechar" at bounding box center [784, 706] width 35 height 18
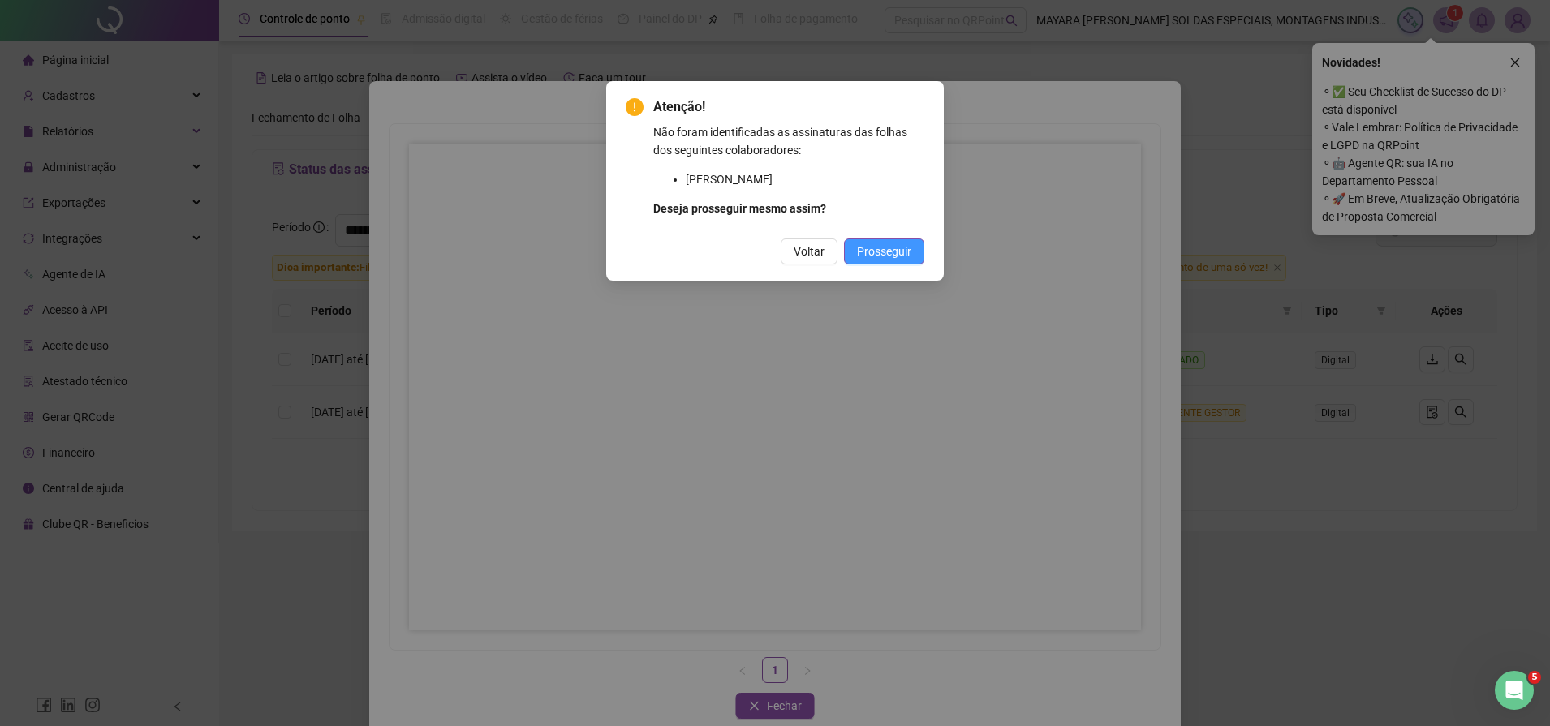
click at [890, 253] on span "Prosseguir" at bounding box center [884, 252] width 54 height 18
